Goal: Task Accomplishment & Management: Use online tool/utility

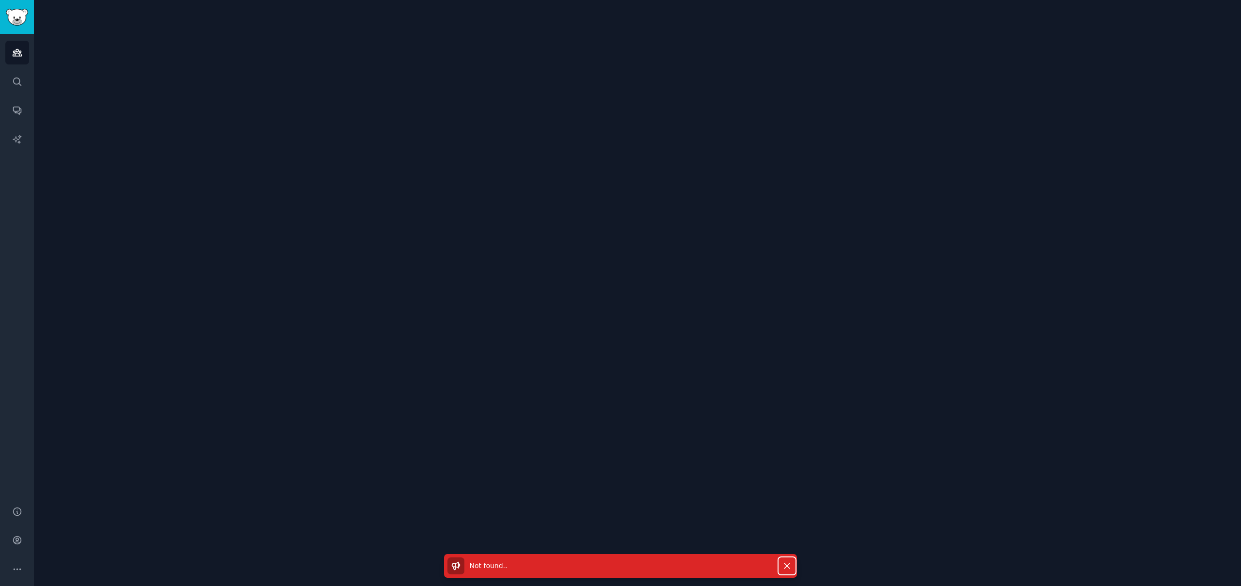
click at [784, 561] on icon "button" at bounding box center [787, 566] width 10 height 10
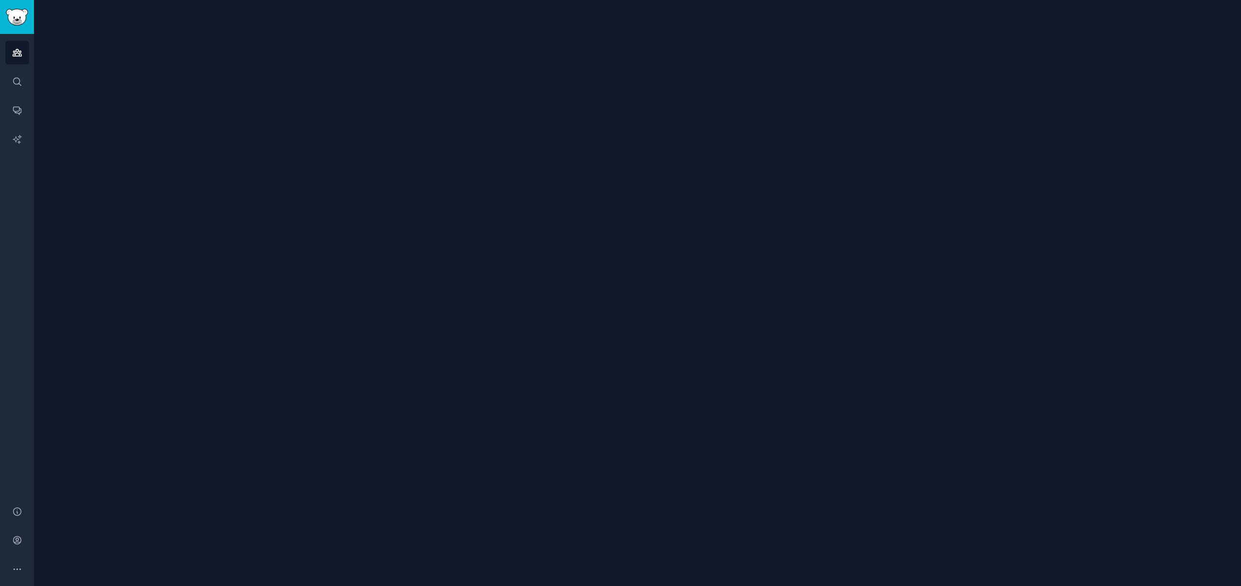
drag, startPoint x: 238, startPoint y: 217, endPoint x: 233, endPoint y: 214, distance: 5.9
click at [238, 217] on div at bounding box center [637, 293] width 1207 height 586
click at [19, 80] on icon "Sidebar" at bounding box center [17, 82] width 8 height 8
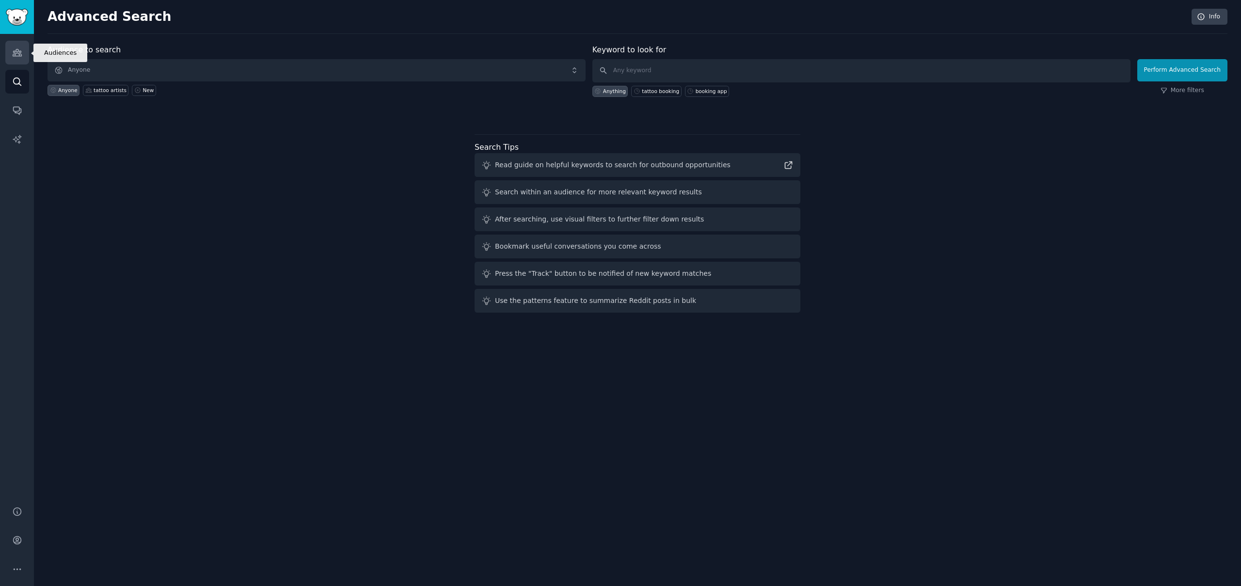
click at [22, 58] on link "Audiences" at bounding box center [17, 53] width 24 height 24
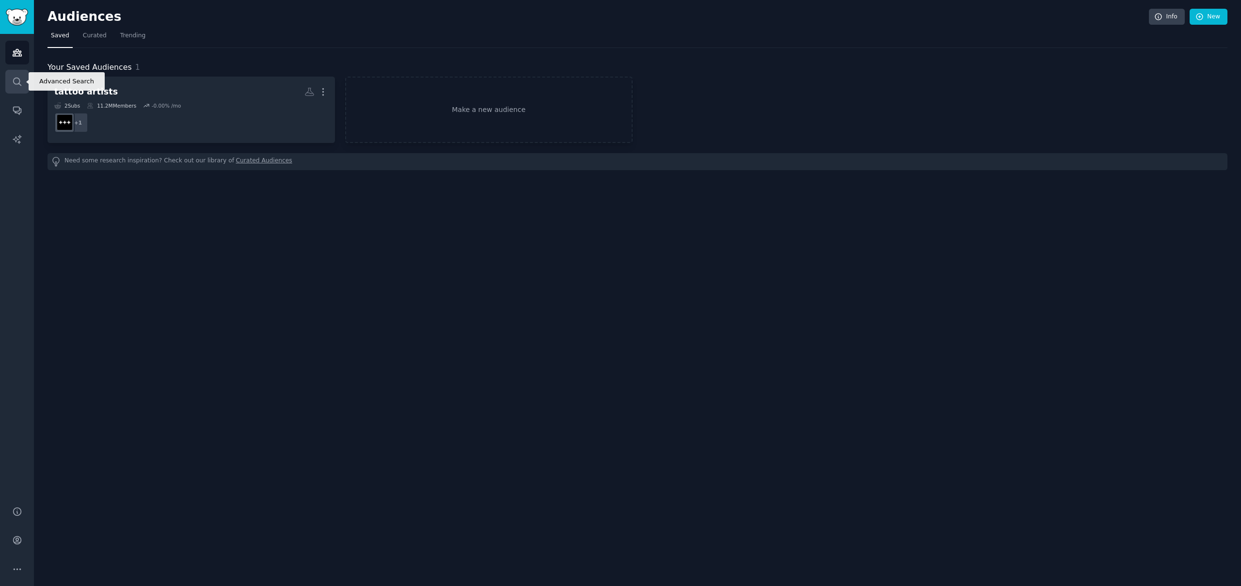
click at [11, 83] on link "Search" at bounding box center [17, 82] width 24 height 24
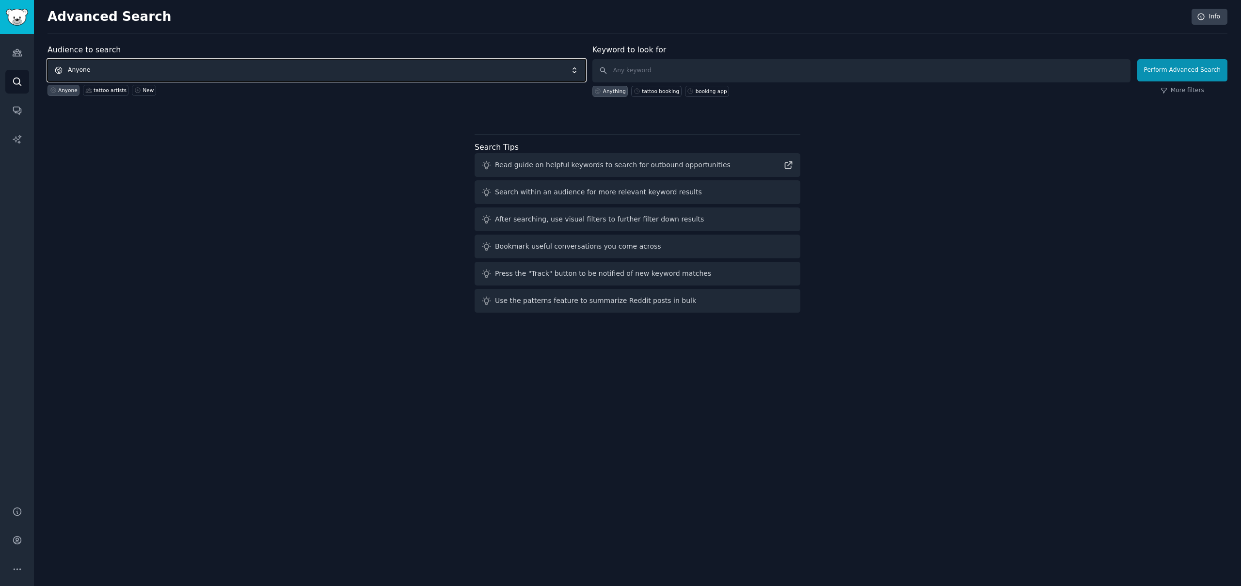
click at [196, 74] on span "Anyone" at bounding box center [316, 70] width 538 height 22
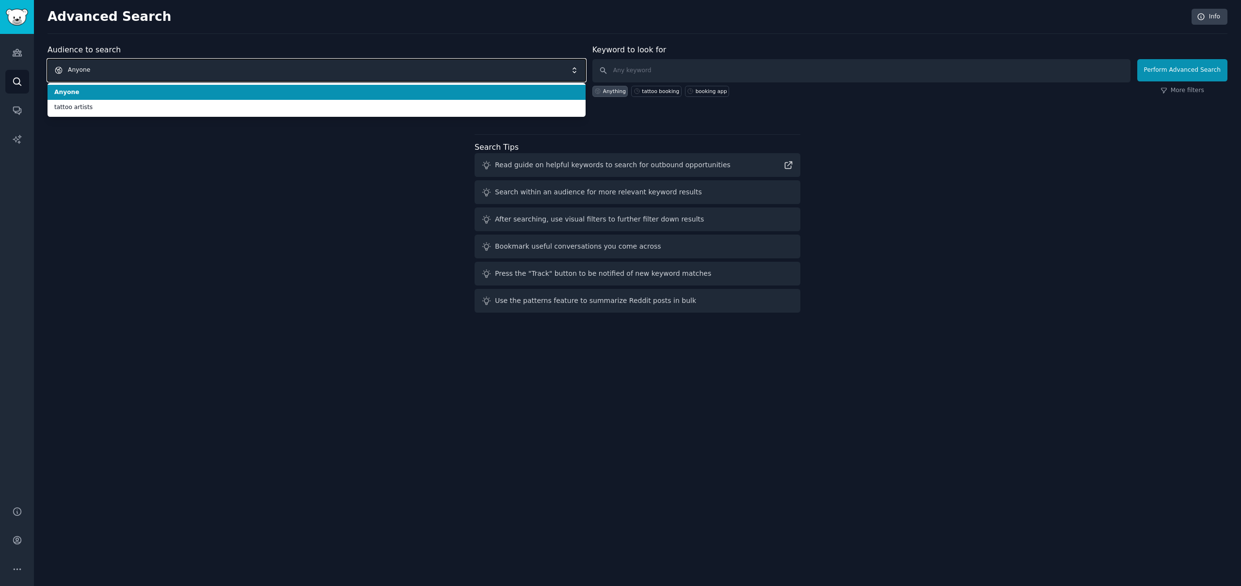
drag, startPoint x: 193, startPoint y: 71, endPoint x: 186, endPoint y: 74, distance: 7.8
click at [193, 71] on span "Anyone" at bounding box center [316, 70] width 538 height 22
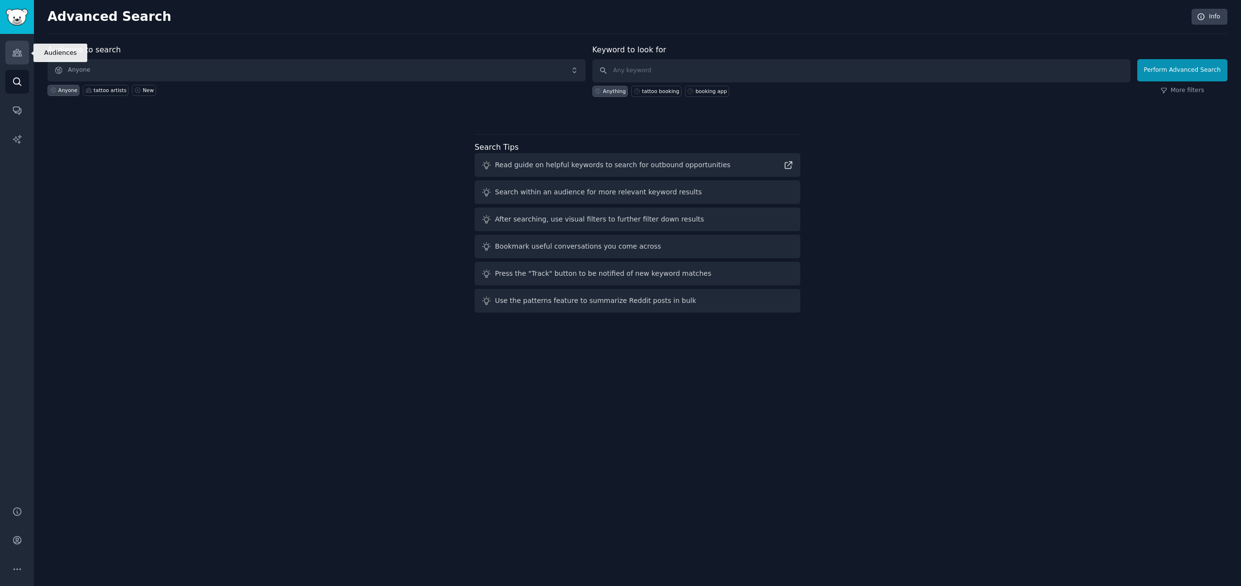
click at [15, 49] on icon "Sidebar" at bounding box center [17, 52] width 10 height 10
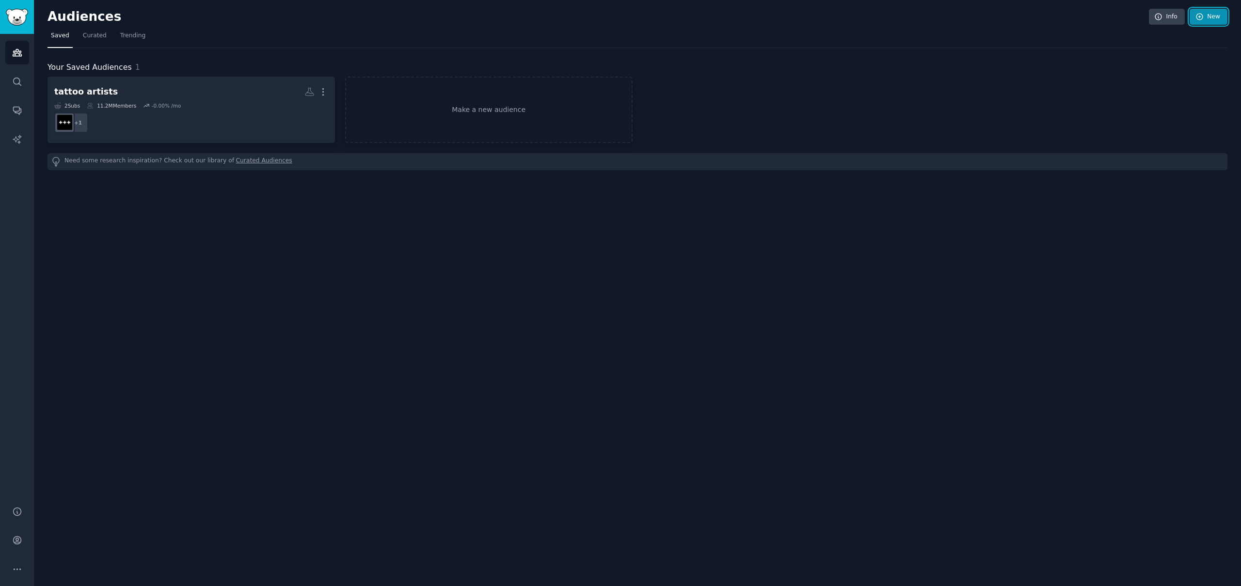
click at [1218, 21] on link "New" at bounding box center [1208, 17] width 38 height 16
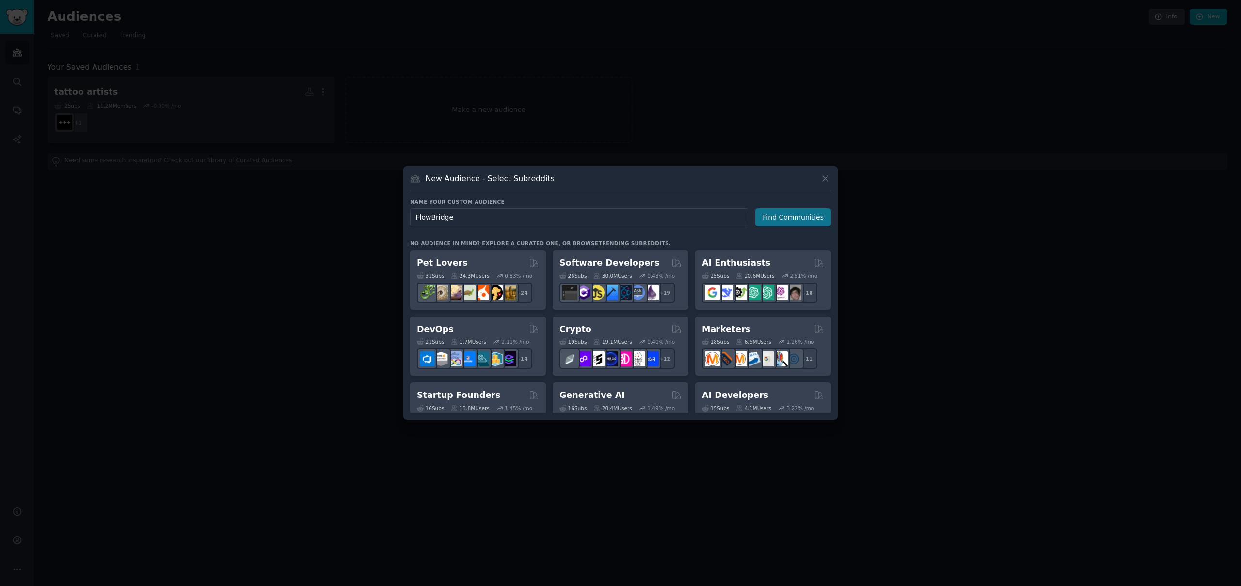
type input "FlowBridge"
click at [777, 213] on button "Find Communities" at bounding box center [793, 217] width 76 height 18
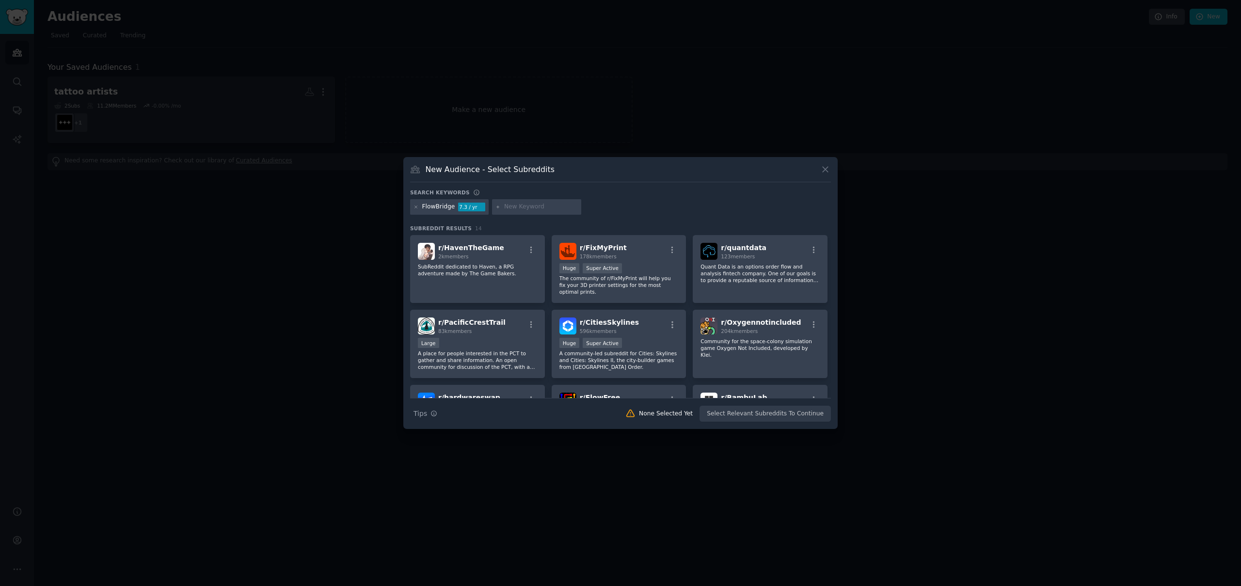
click at [470, 169] on h3 "New Audience - Select Subreddits" at bounding box center [489, 169] width 129 height 10
click at [416, 208] on icon at bounding box center [415, 206] width 5 height 5
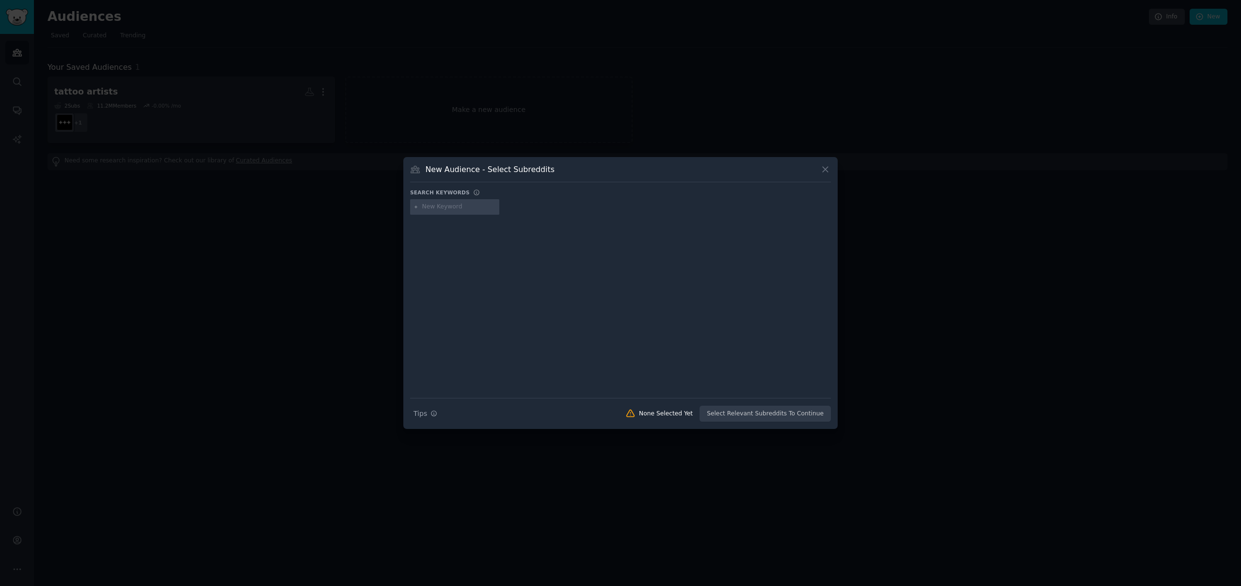
click at [437, 206] on input "text" at bounding box center [459, 207] width 74 height 9
type input "Jobber"
click at [611, 233] on div at bounding box center [620, 299] width 421 height 163
drag, startPoint x: 618, startPoint y: 373, endPoint x: 608, endPoint y: 361, distance: 15.5
click at [618, 373] on div at bounding box center [620, 299] width 421 height 163
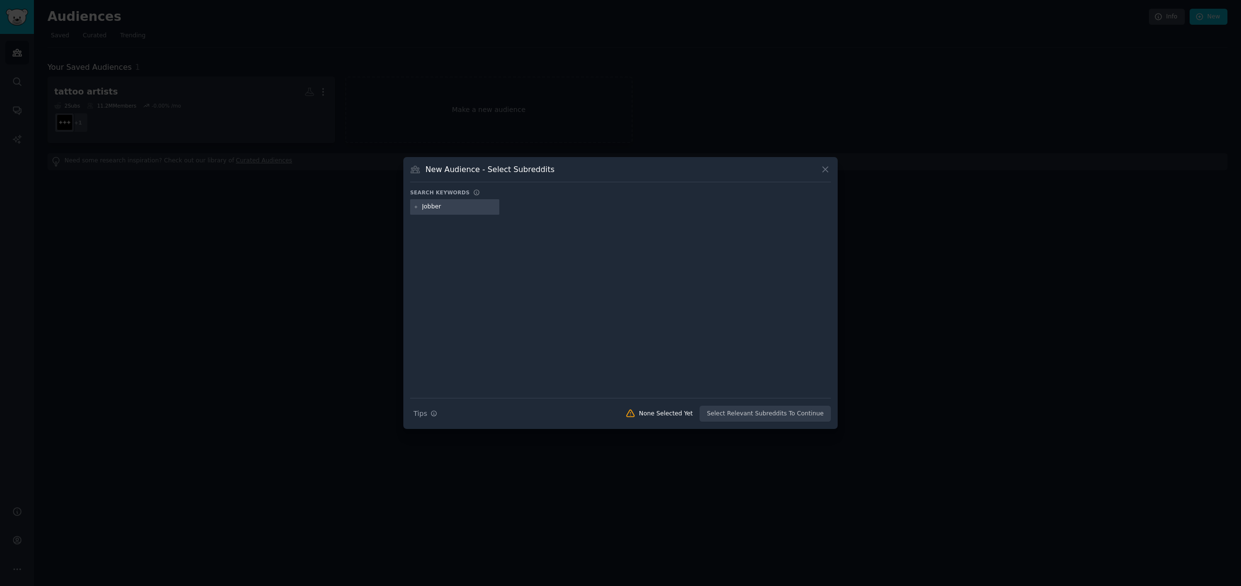
click at [450, 210] on input "Jobber" at bounding box center [459, 207] width 74 height 9
click at [455, 234] on div at bounding box center [620, 299] width 421 height 163
click at [539, 205] on div "Jobber" at bounding box center [620, 208] width 421 height 19
click at [427, 207] on input "Jobber" at bounding box center [459, 207] width 74 height 9
click at [417, 205] on icon at bounding box center [415, 206] width 5 height 5
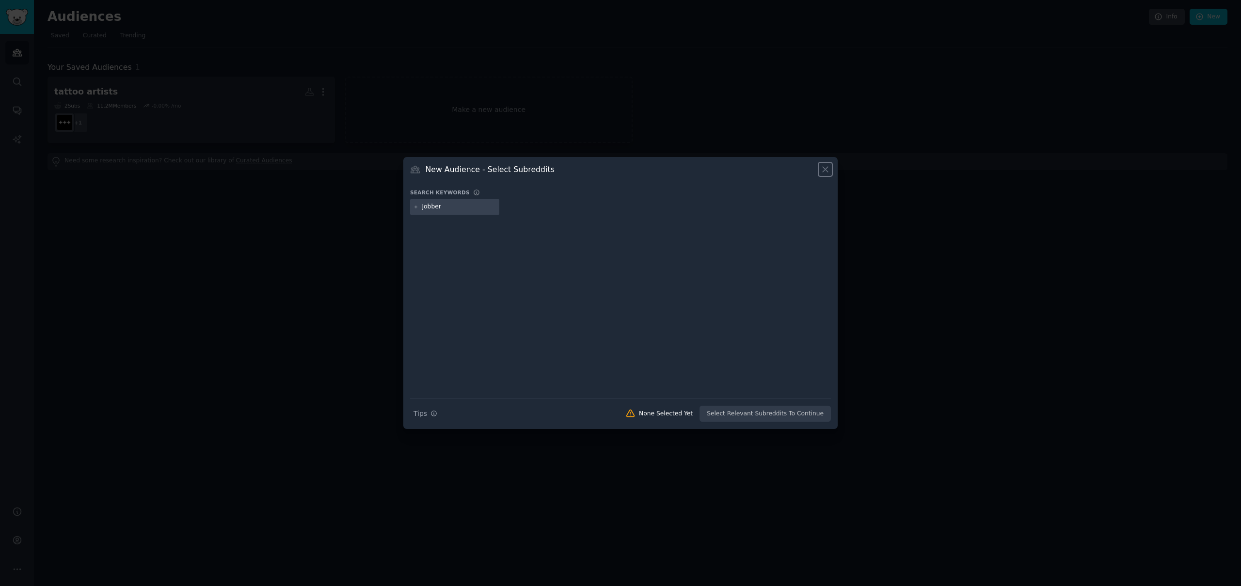
click at [820, 170] on icon at bounding box center [825, 169] width 10 height 10
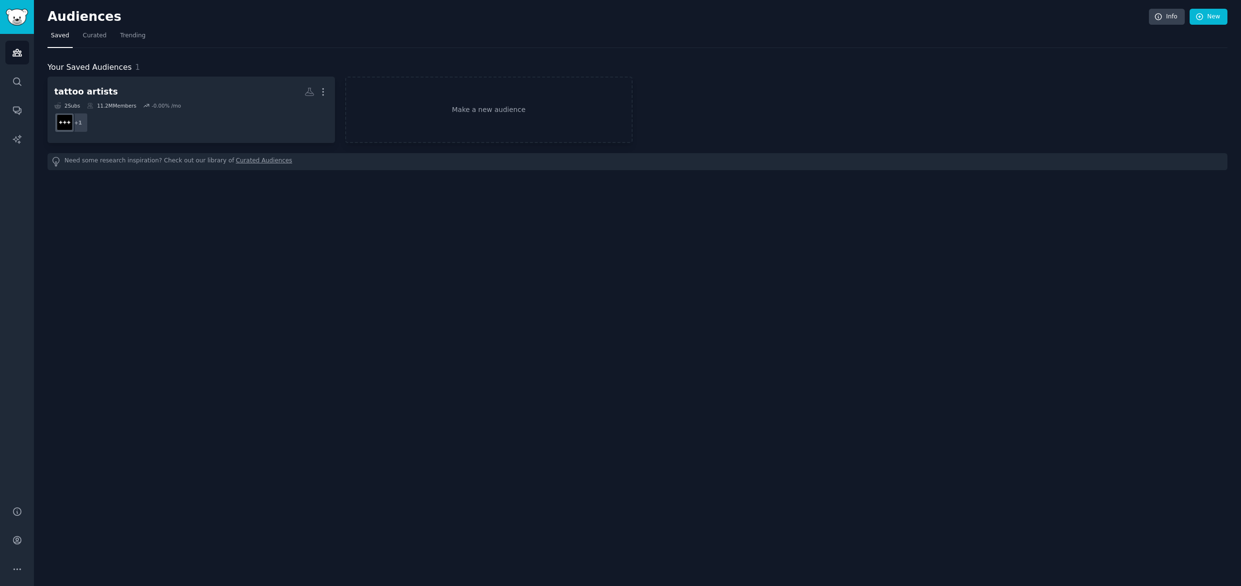
drag, startPoint x: 573, startPoint y: 232, endPoint x: 552, endPoint y: 219, distance: 25.0
click at [573, 232] on div "Audiences Info New Saved Curated Trending Your Saved Audiences 1 tattoo artists…" at bounding box center [637, 293] width 1207 height 586
click at [470, 93] on link "Make a new audience" at bounding box center [488, 110] width 287 height 66
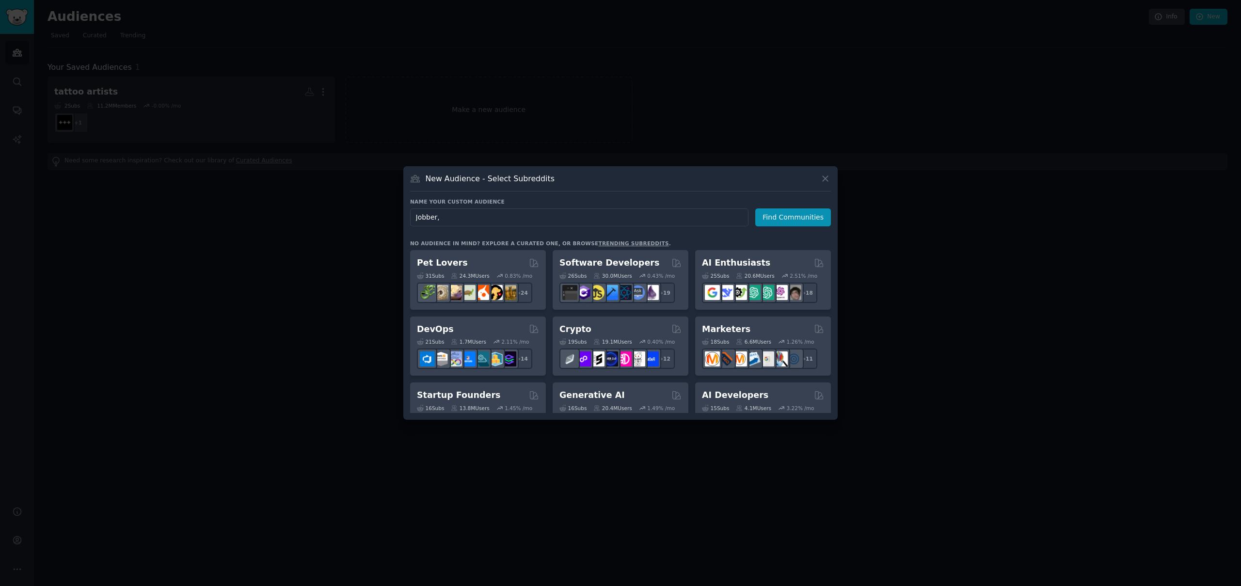
type input "Jobber"
click button "Find Communities" at bounding box center [793, 217] width 76 height 18
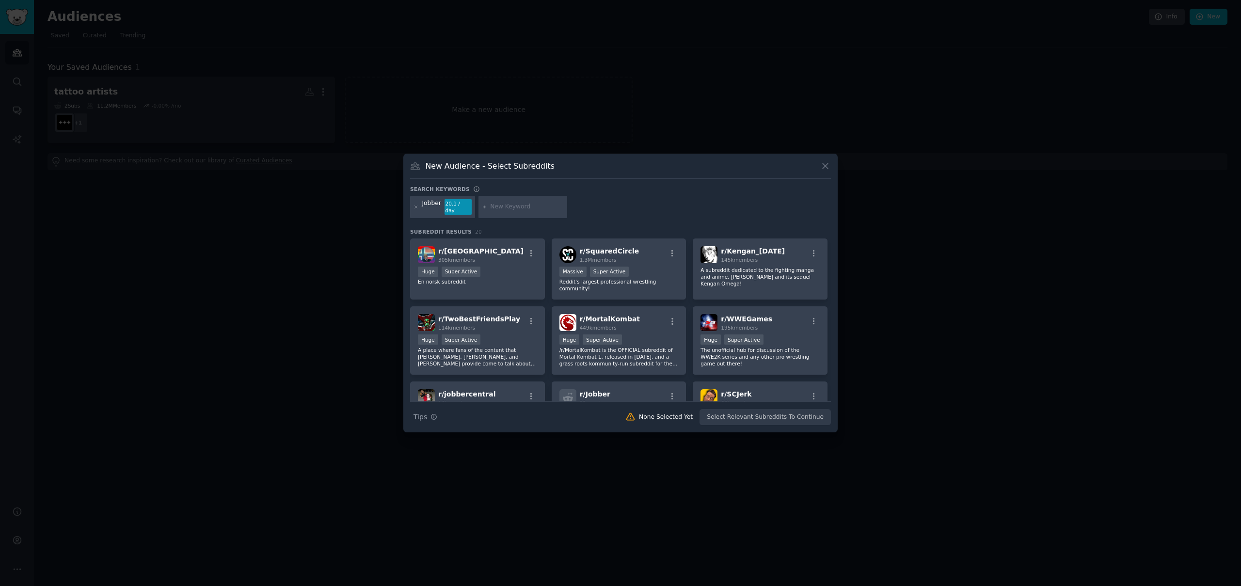
click at [503, 210] on input "text" at bounding box center [527, 207] width 74 height 9
type input "Hubspot"
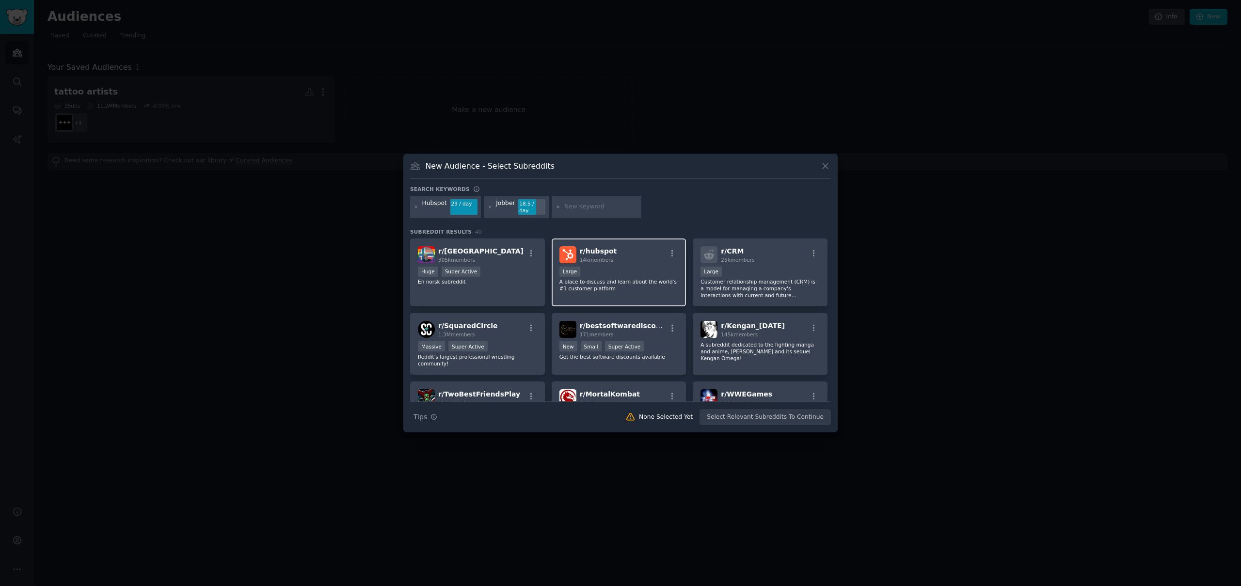
click at [627, 258] on div "r/ hubspot 14k members" at bounding box center [618, 254] width 119 height 17
click at [736, 267] on div "10,000 - 100,000 members Large" at bounding box center [759, 273] width 119 height 12
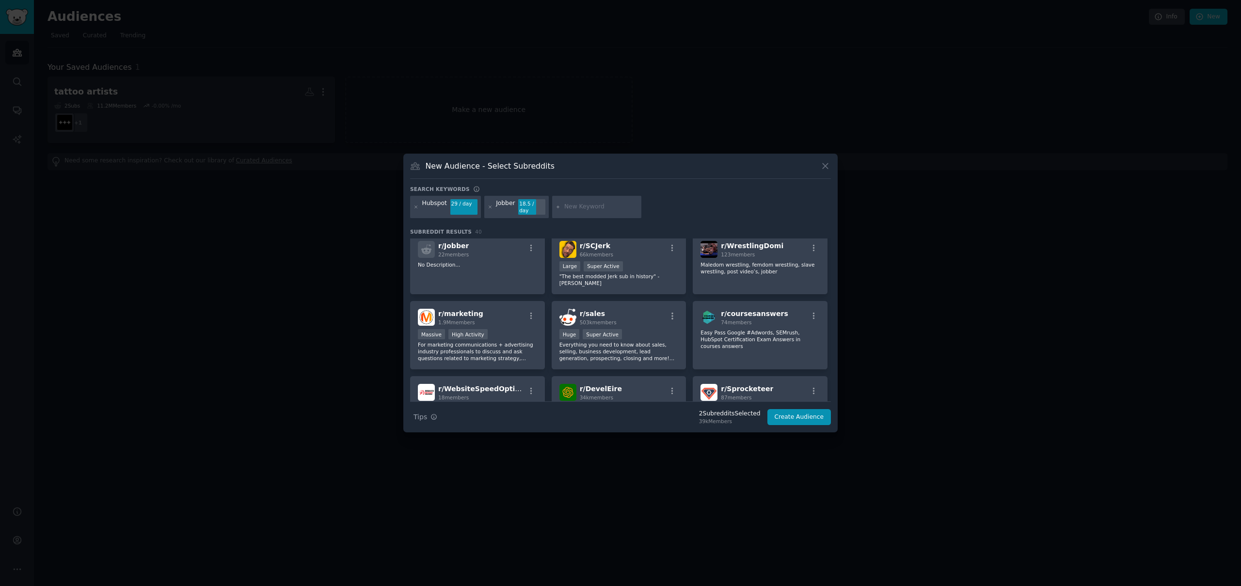
scroll to position [282, 0]
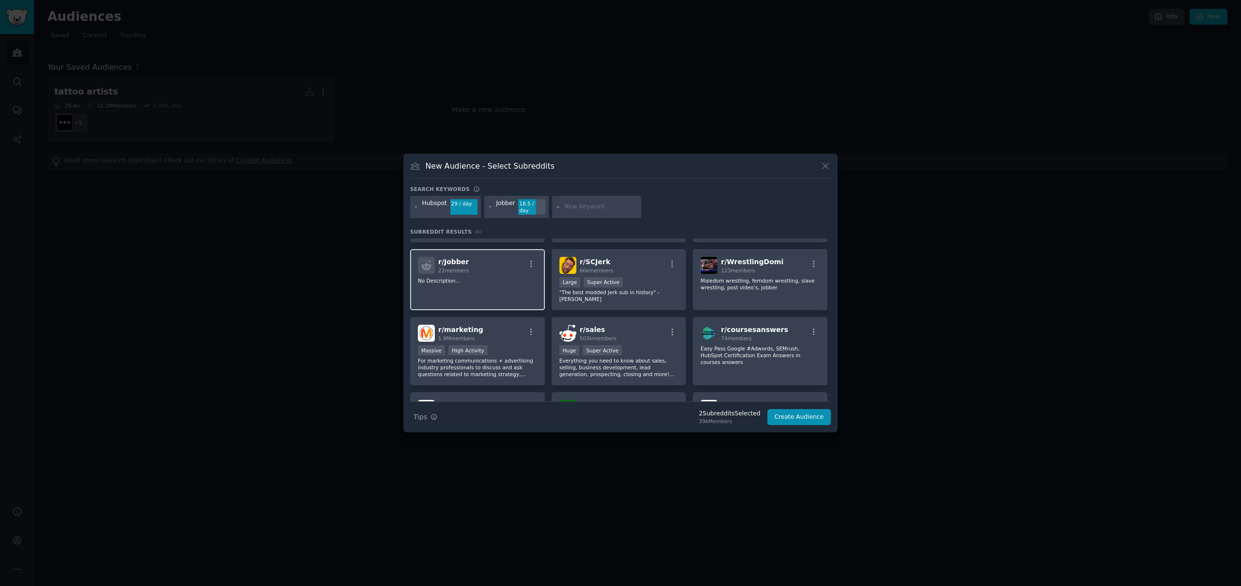
click at [474, 282] on div "r/ Jobber 22 members No Description..." at bounding box center [477, 280] width 135 height 62
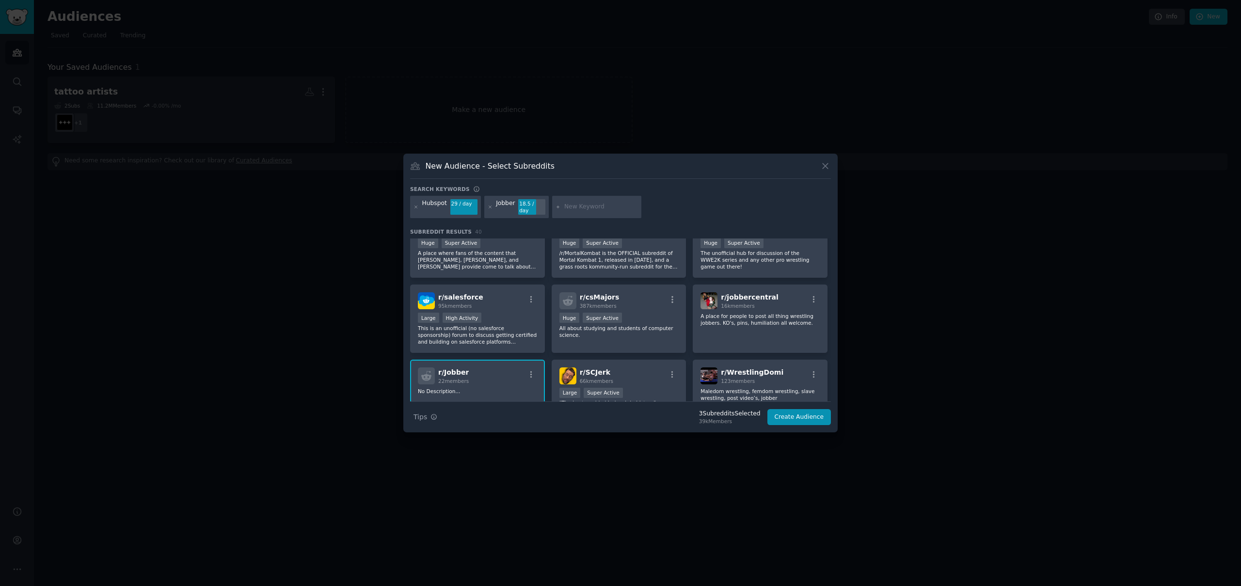
scroll to position [173, 0]
click at [571, 204] on input "text" at bounding box center [601, 207] width 74 height 9
type input "ServiceTitan"
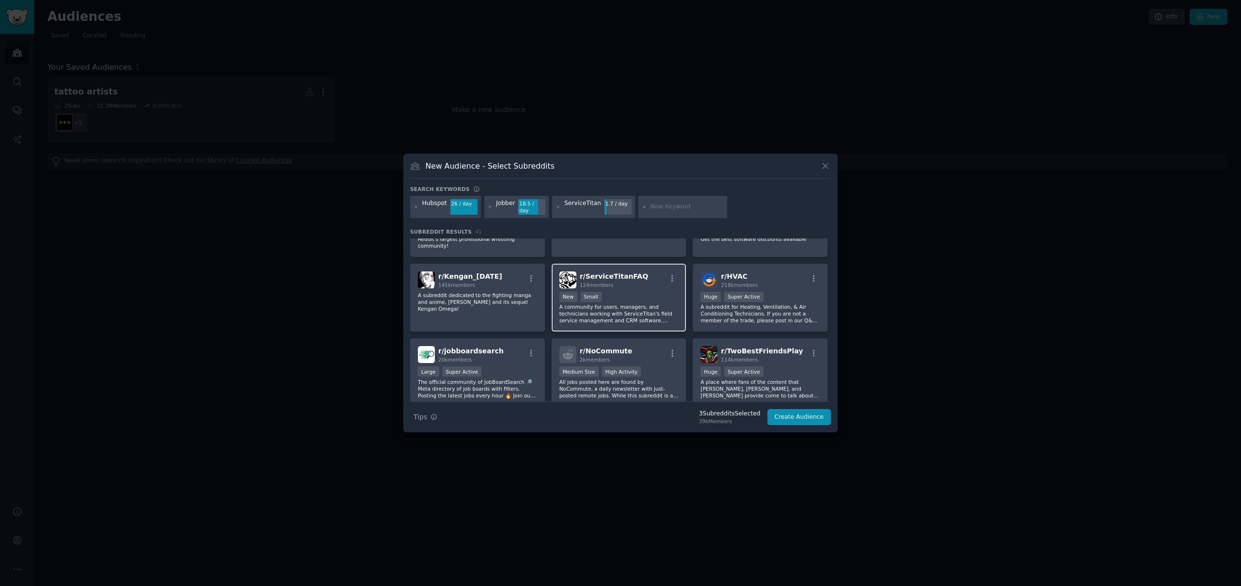
scroll to position [120, 0]
click at [793, 314] on p "A subreddit for Heating, Ventilation, & Air Conditioning Technicians. If you ar…" at bounding box center [759, 311] width 119 height 20
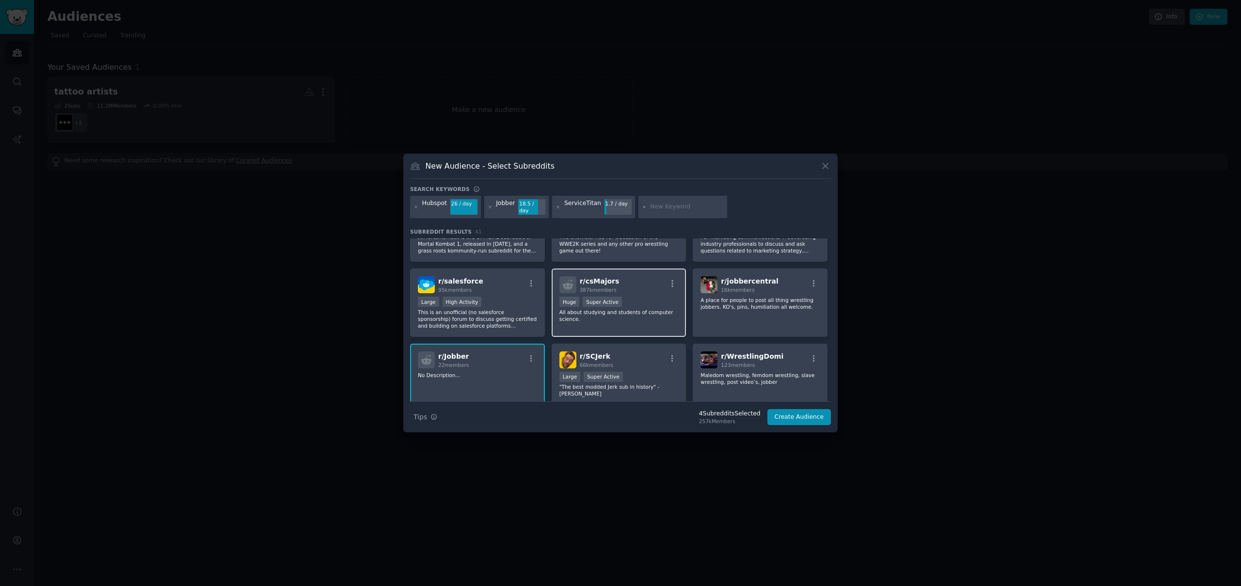
scroll to position [355, 0]
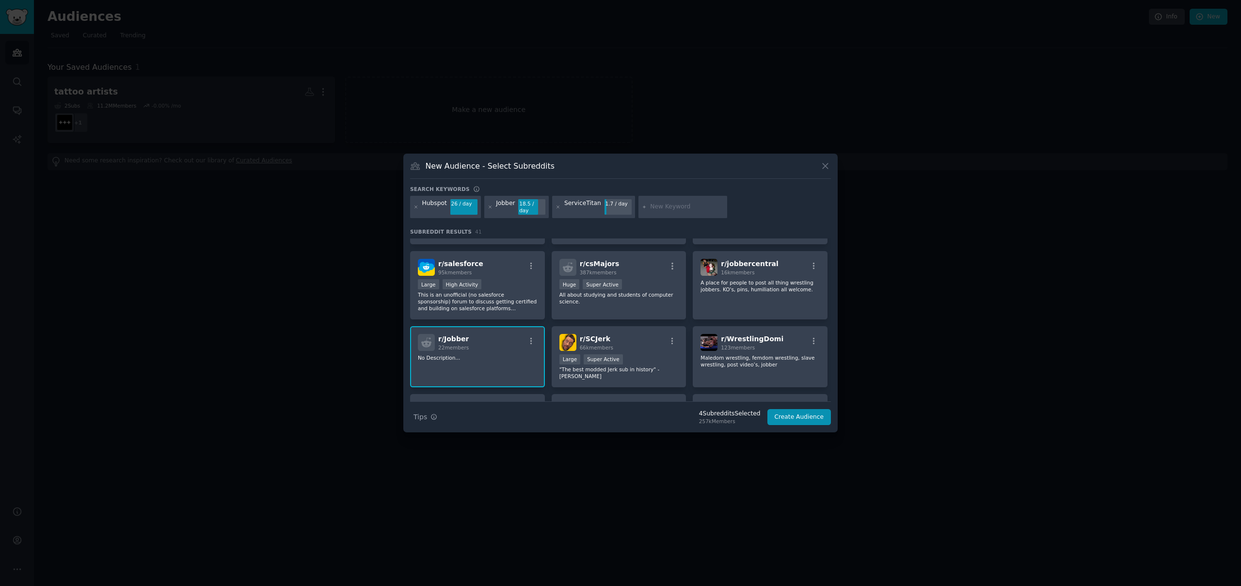
click at [443, 346] on span "22 members" at bounding box center [453, 348] width 31 height 6
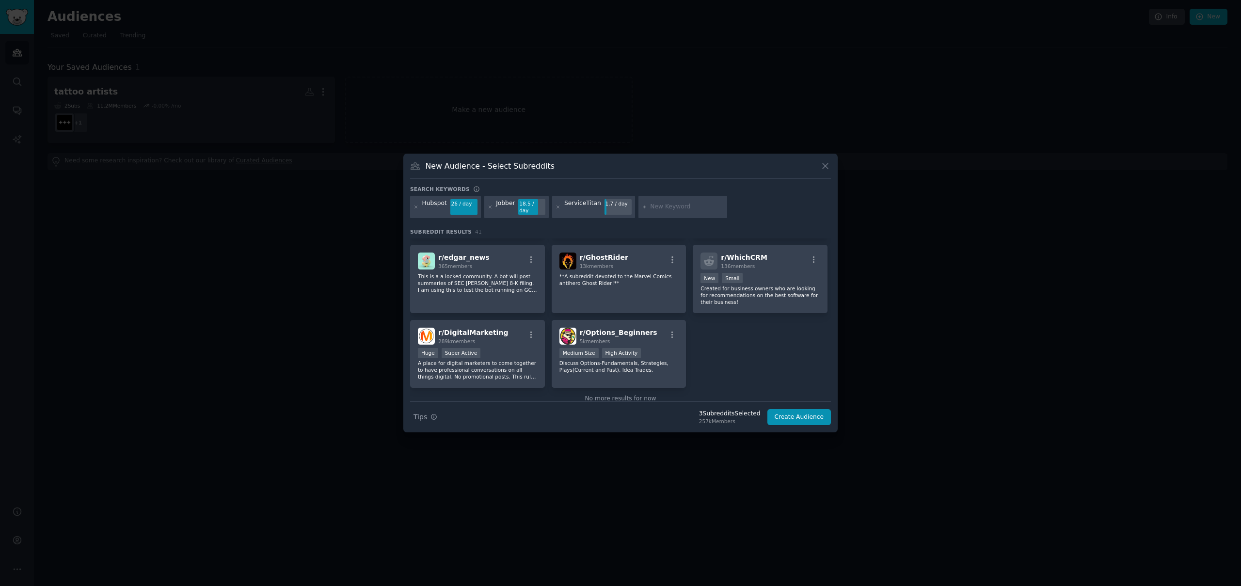
scroll to position [879, 0]
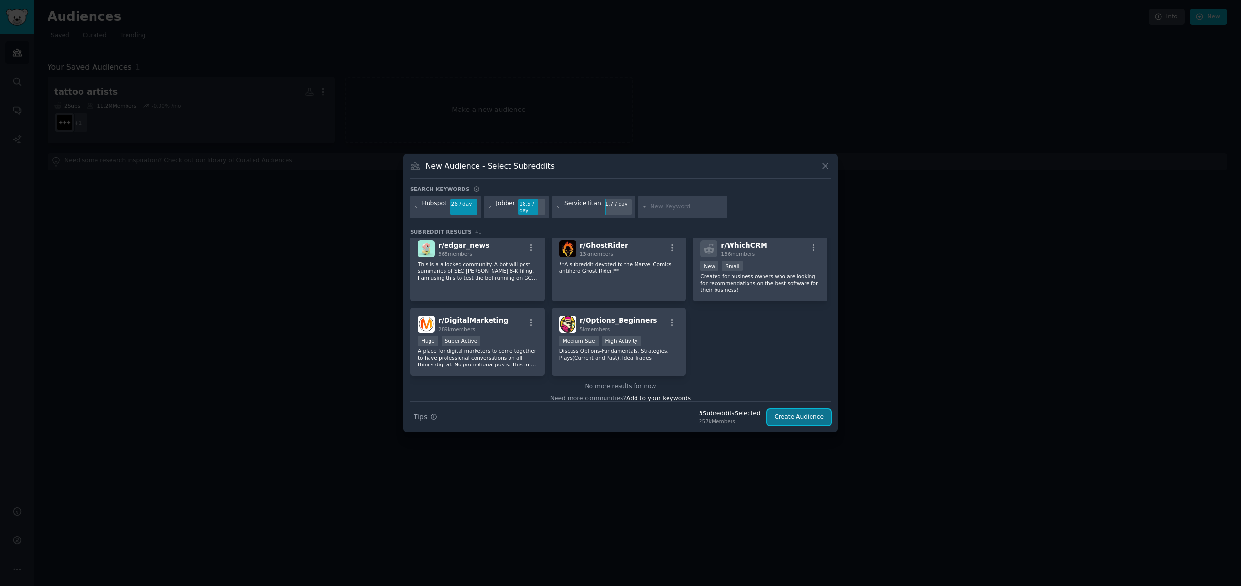
click at [800, 414] on button "Create Audience" at bounding box center [799, 417] width 64 height 16
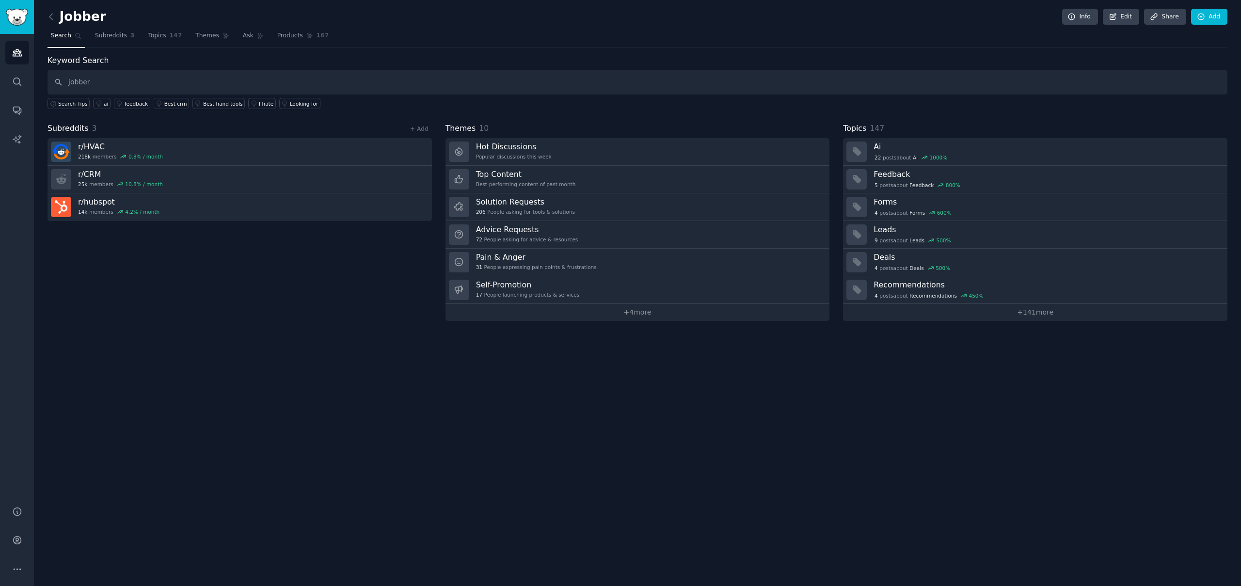
type input "jobber"
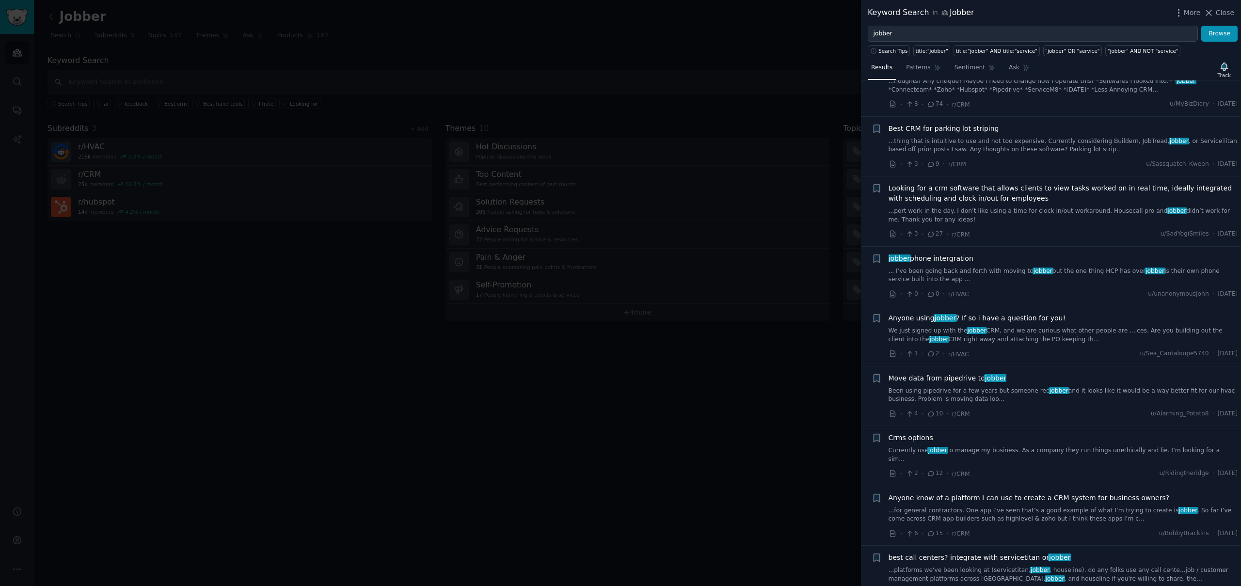
scroll to position [234, 0]
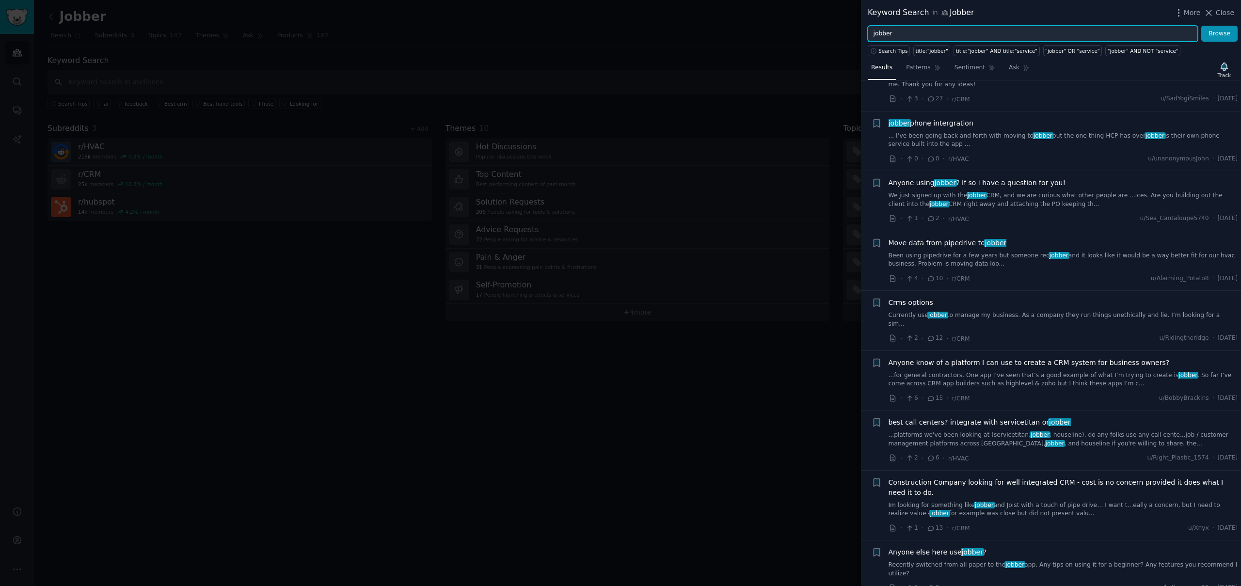
click at [922, 36] on input "jobber" at bounding box center [1032, 34] width 330 height 16
click at [1201, 26] on button "Browse" at bounding box center [1219, 34] width 36 height 16
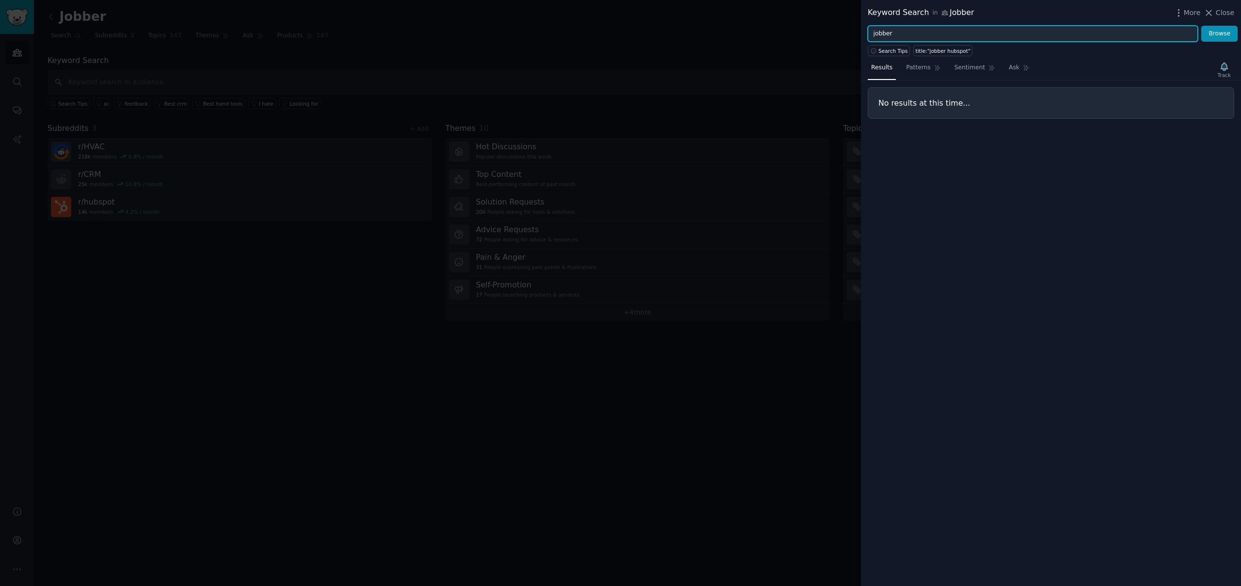
click at [1201, 26] on button "Browse" at bounding box center [1219, 34] width 36 height 16
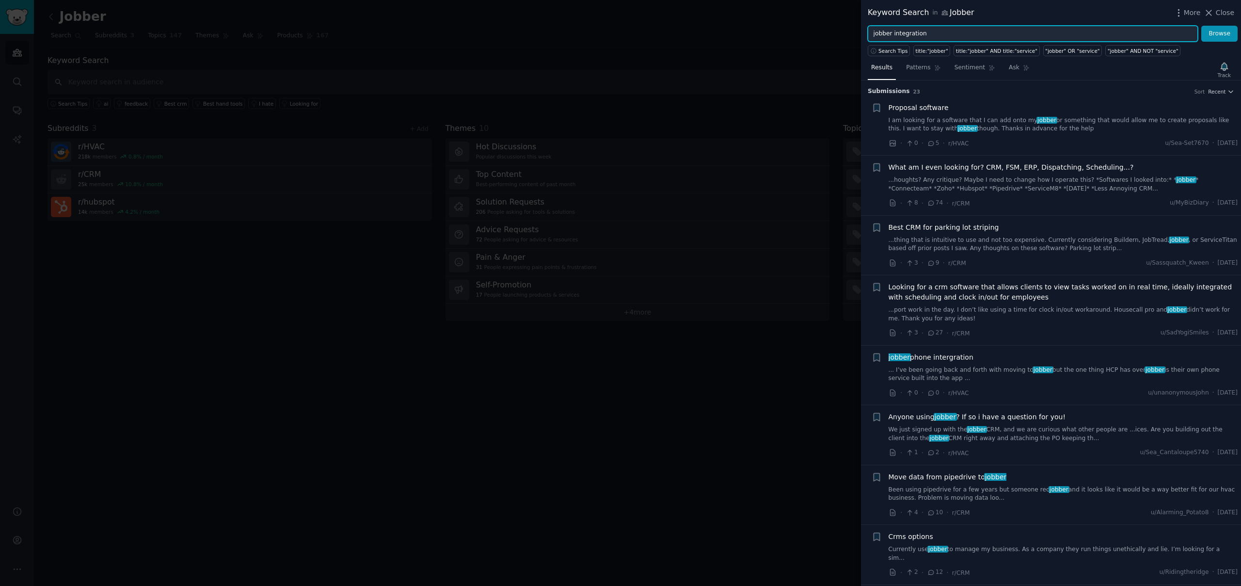
click at [1201, 26] on button "Browse" at bounding box center [1219, 34] width 36 height 16
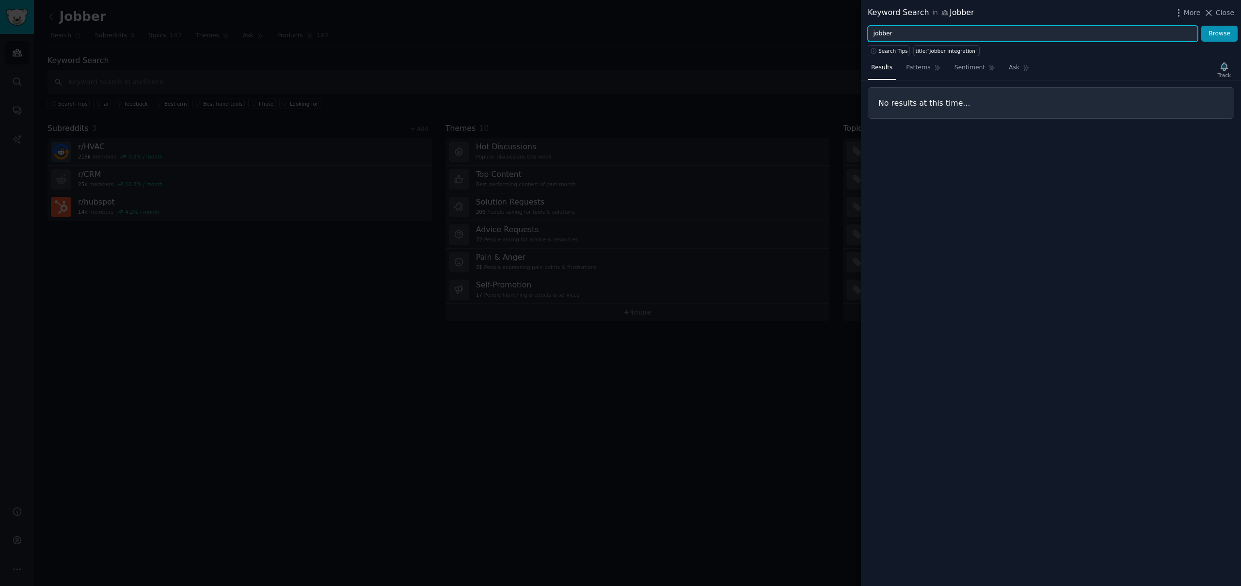
click at [1201, 26] on button "Browse" at bounding box center [1219, 34] width 36 height 16
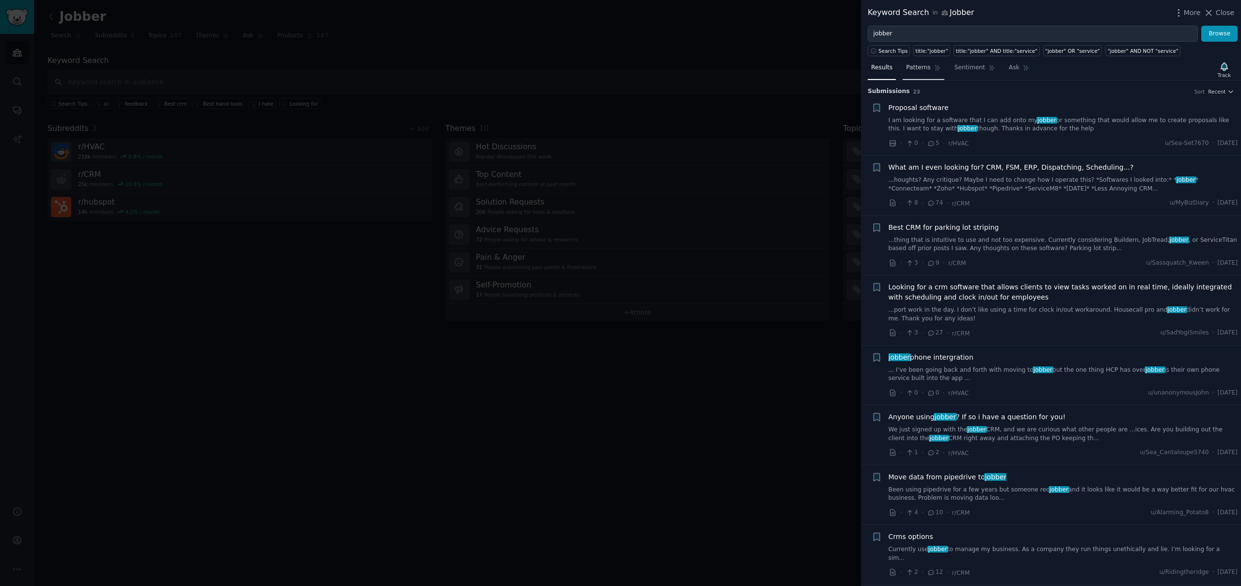
click at [924, 63] on link "Patterns" at bounding box center [922, 70] width 41 height 20
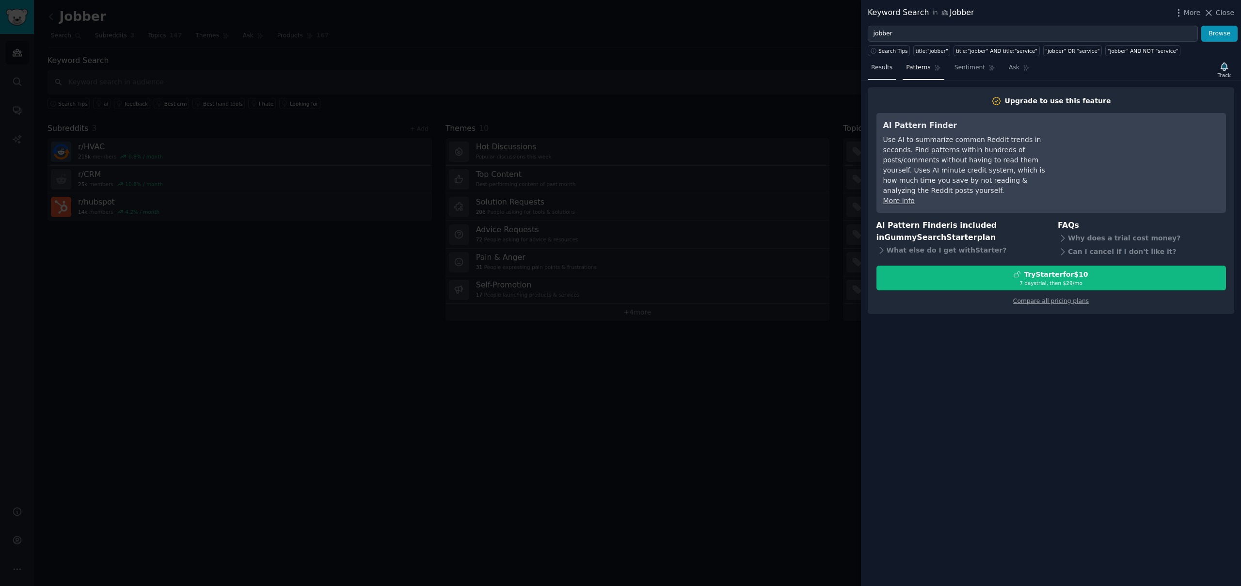
click at [885, 67] on span "Results" at bounding box center [881, 67] width 21 height 9
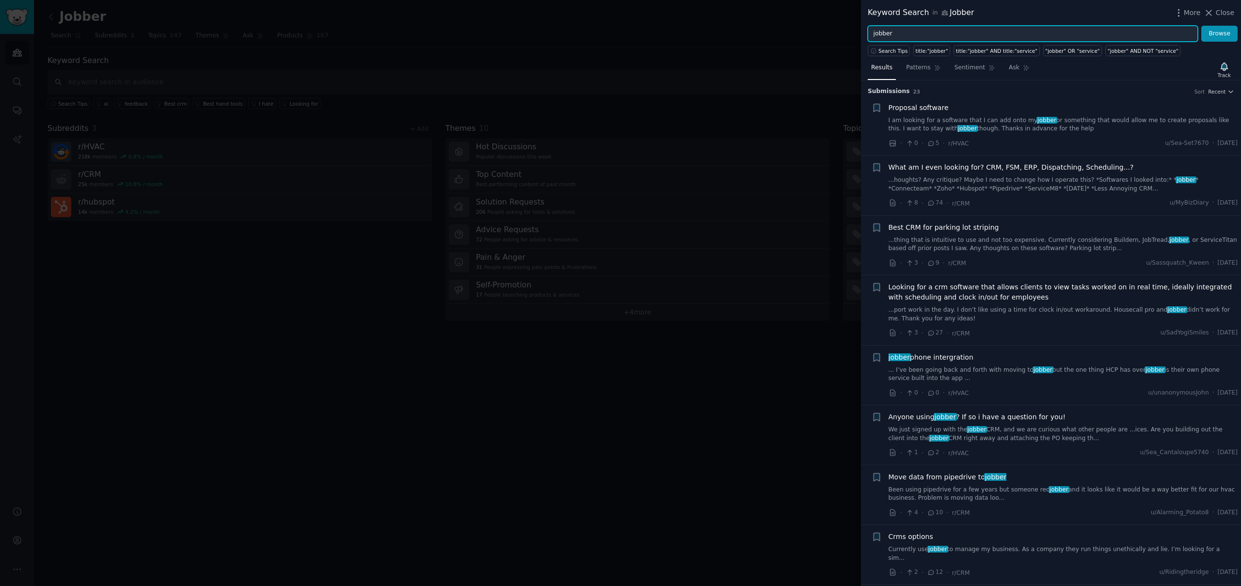
click at [1066, 38] on input "jobber" at bounding box center [1032, 34] width 330 height 16
type input "title: "jobber" AND title: "hubspot""
click at [1201, 26] on button "Browse" at bounding box center [1219, 34] width 36 height 16
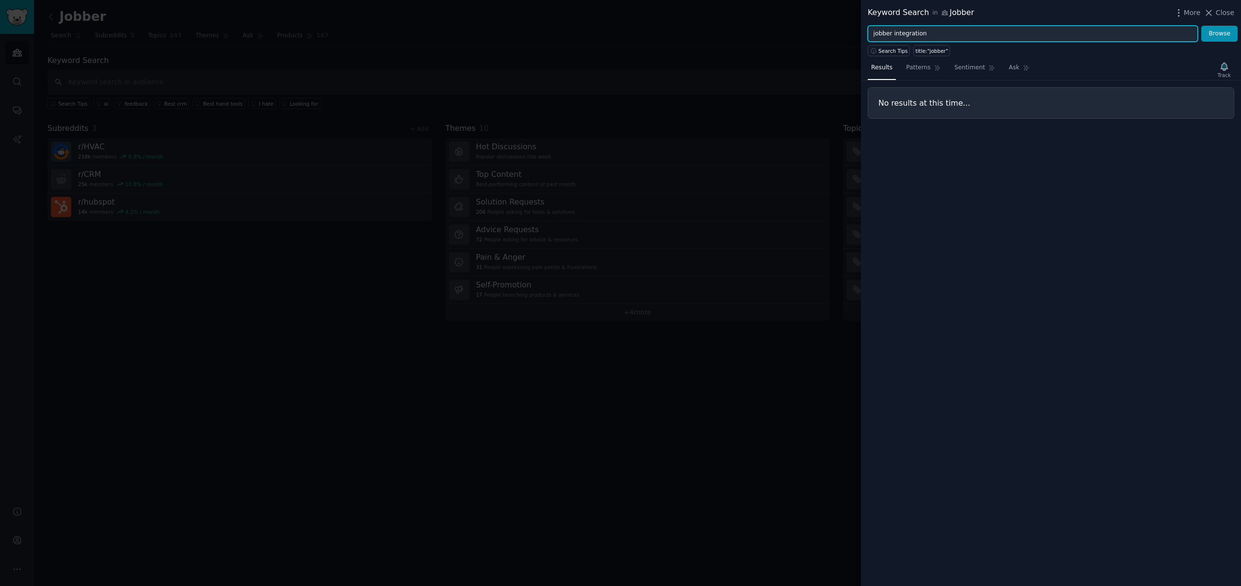
click at [1201, 26] on button "Browse" at bounding box center [1219, 34] width 36 height 16
type input "jobber"
click at [1201, 26] on button "Browse" at bounding box center [1219, 34] width 36 height 16
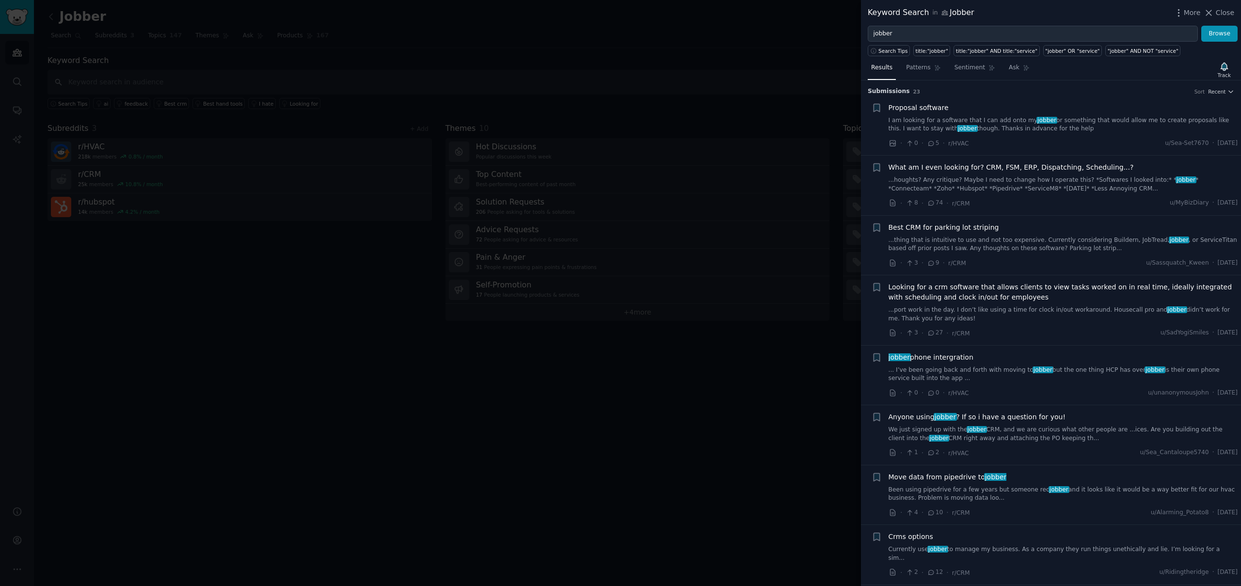
click at [652, 405] on div at bounding box center [620, 293] width 1241 height 586
